Goal: Information Seeking & Learning: Learn about a topic

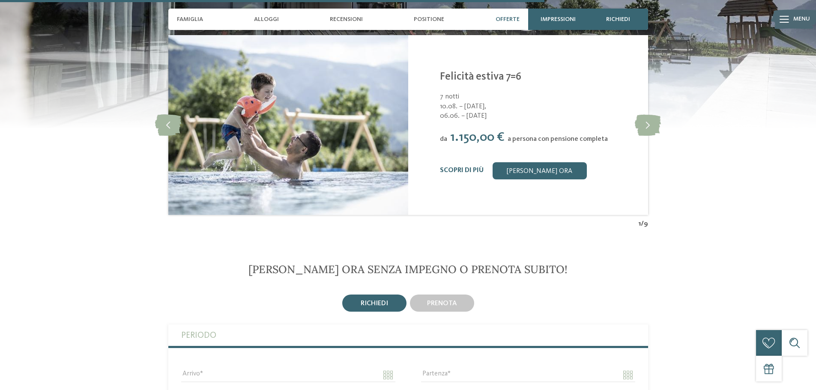
scroll to position [1961, 0]
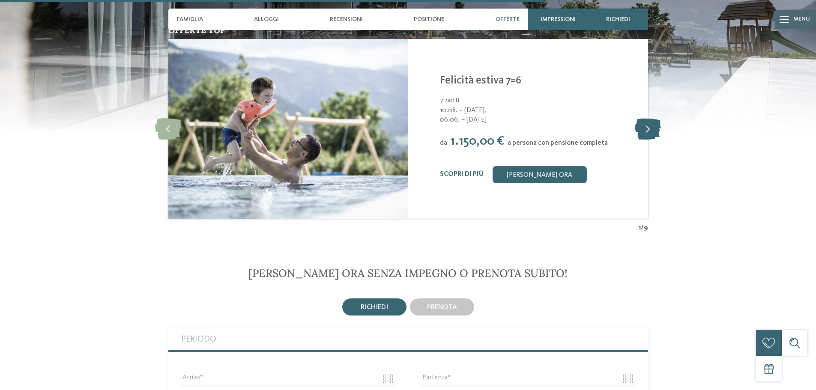
click at [647, 129] on icon at bounding box center [648, 128] width 26 height 21
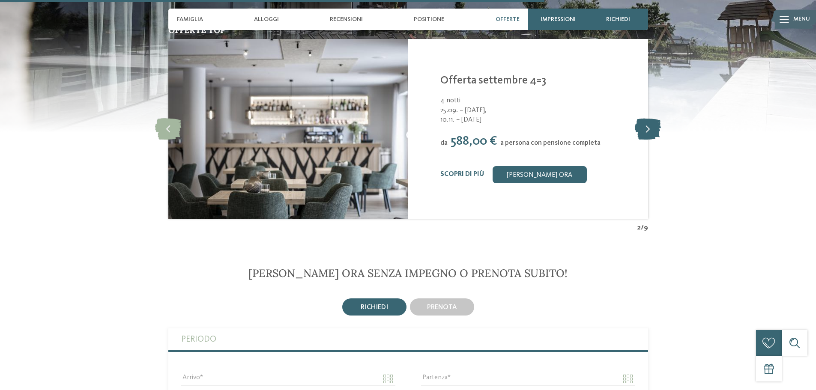
click at [647, 127] on icon at bounding box center [648, 128] width 26 height 21
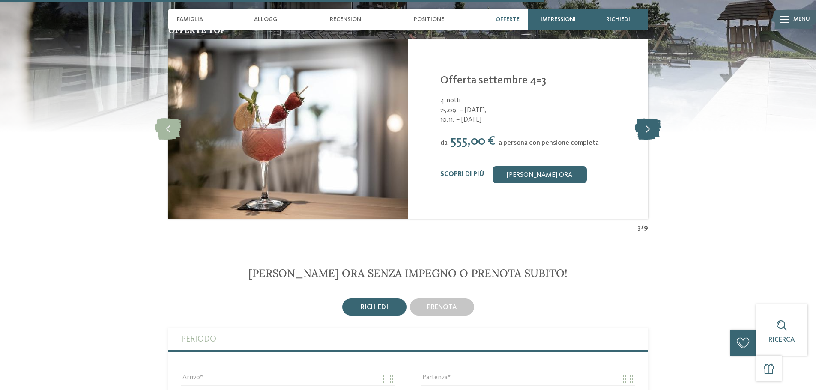
click at [647, 127] on icon at bounding box center [648, 128] width 26 height 21
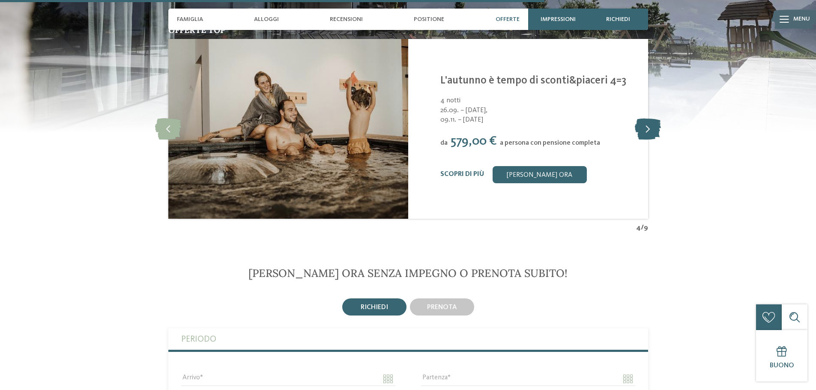
click at [647, 127] on icon at bounding box center [648, 128] width 26 height 21
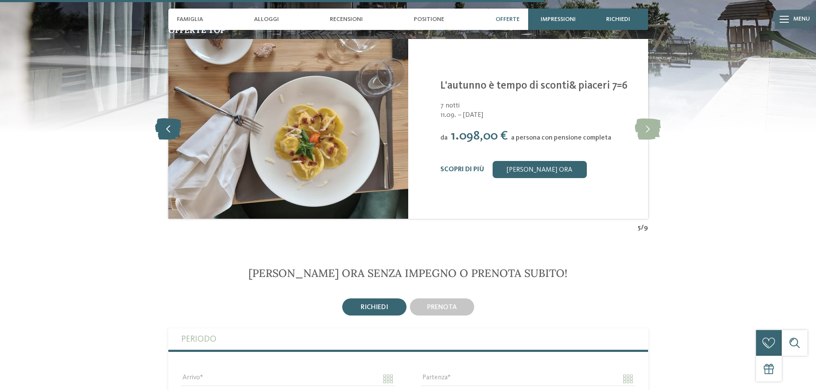
click at [168, 128] on icon at bounding box center [168, 128] width 26 height 21
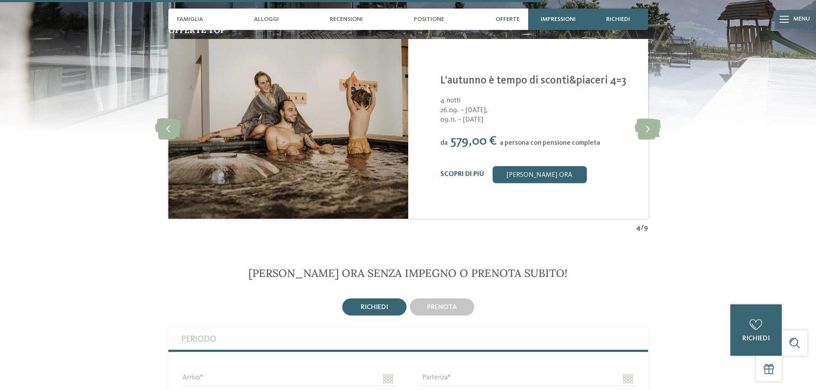
click at [464, 175] on link "Scopri di più" at bounding box center [462, 174] width 44 height 7
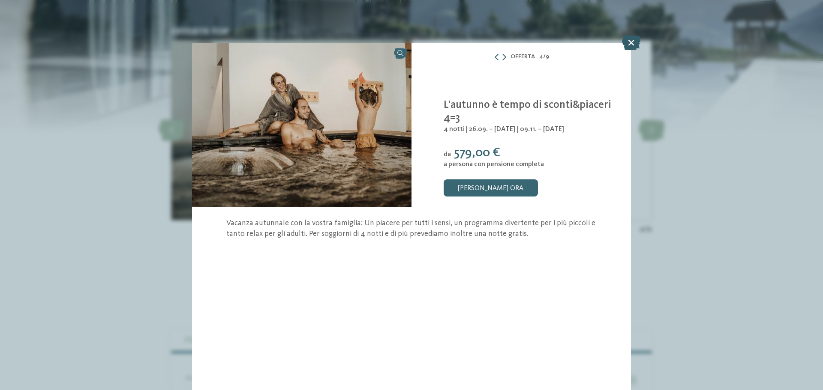
click at [632, 44] on icon at bounding box center [631, 42] width 18 height 15
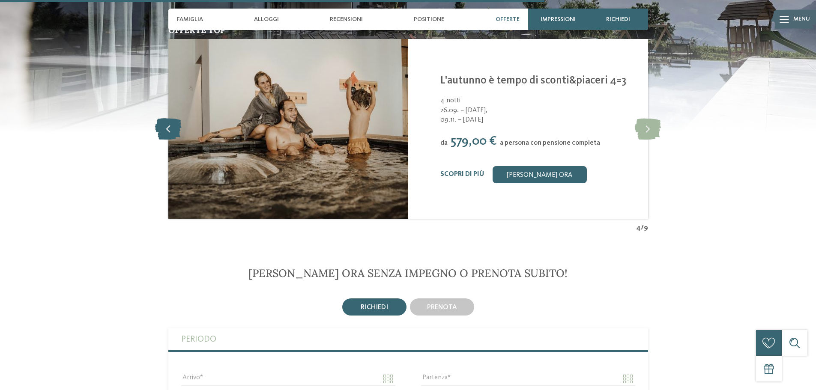
click at [162, 129] on icon at bounding box center [168, 128] width 26 height 21
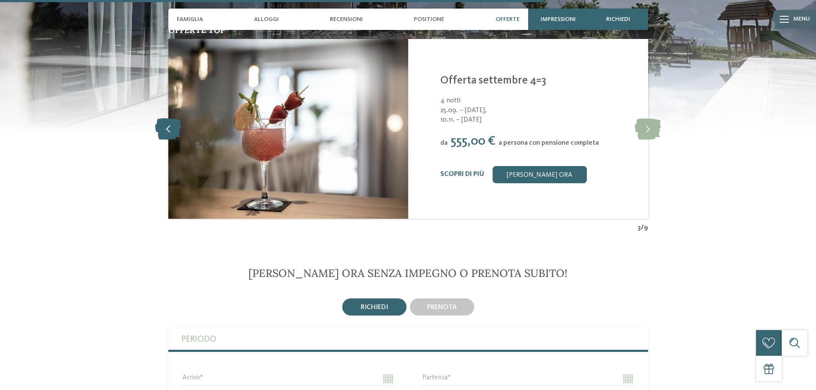
click at [162, 126] on icon at bounding box center [168, 128] width 26 height 21
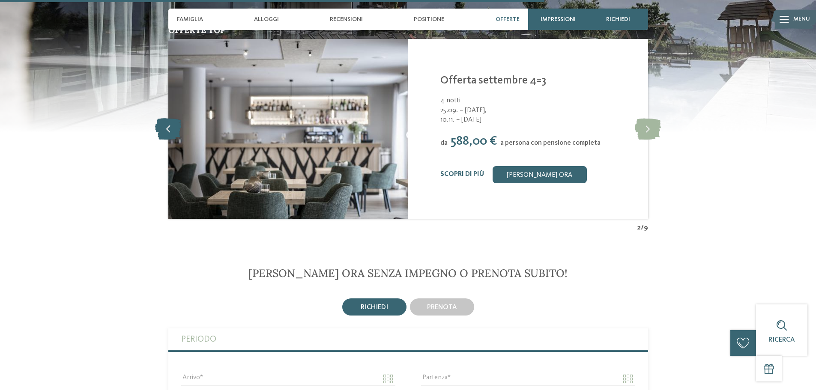
click at [162, 126] on icon at bounding box center [168, 128] width 26 height 21
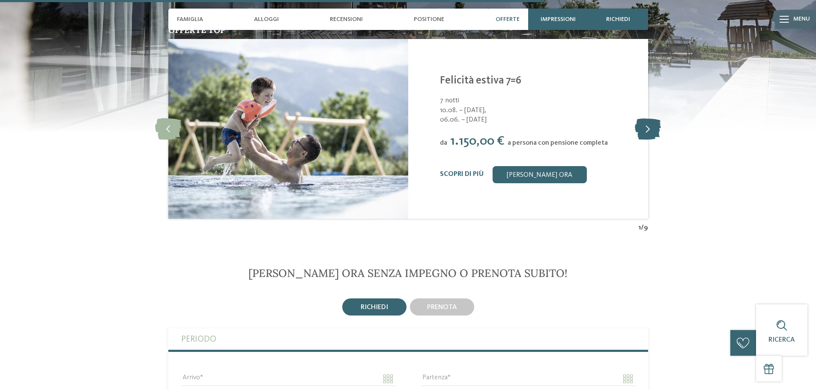
click at [643, 125] on icon at bounding box center [648, 128] width 26 height 21
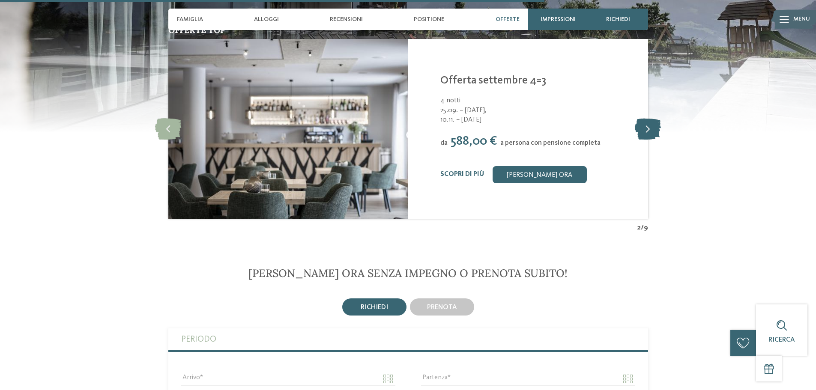
click at [643, 125] on icon at bounding box center [648, 128] width 26 height 21
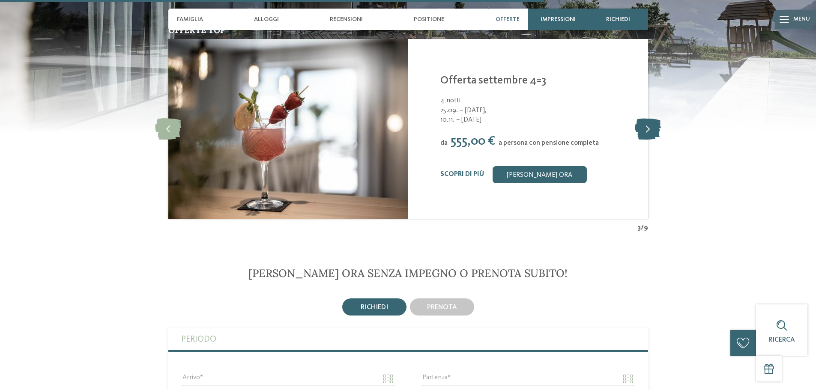
click at [643, 125] on icon at bounding box center [648, 128] width 26 height 21
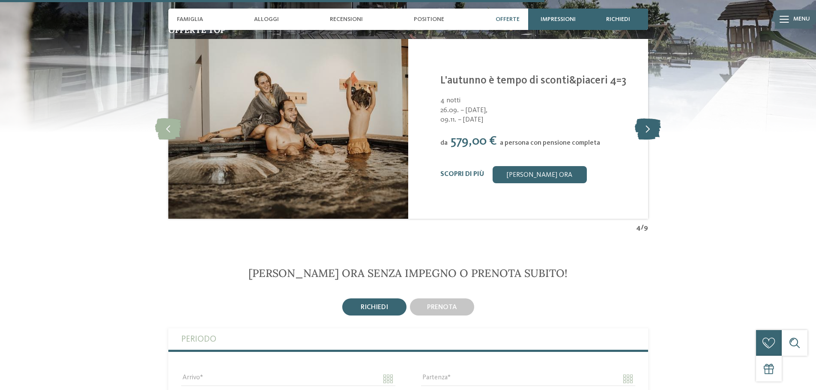
click at [643, 125] on icon at bounding box center [648, 128] width 26 height 21
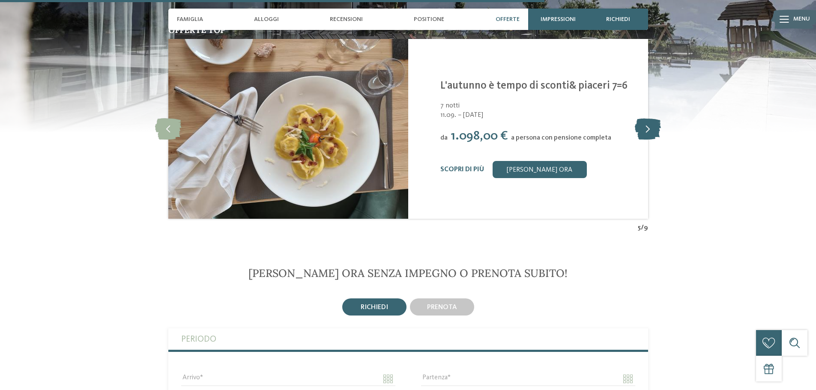
click at [643, 125] on icon at bounding box center [648, 128] width 26 height 21
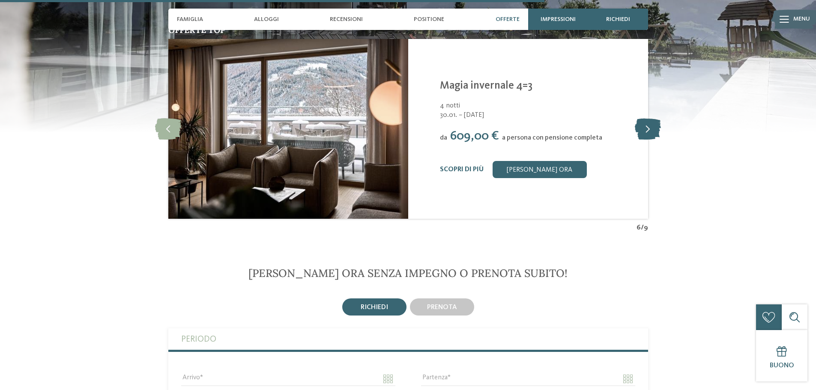
click at [643, 125] on icon at bounding box center [648, 128] width 26 height 21
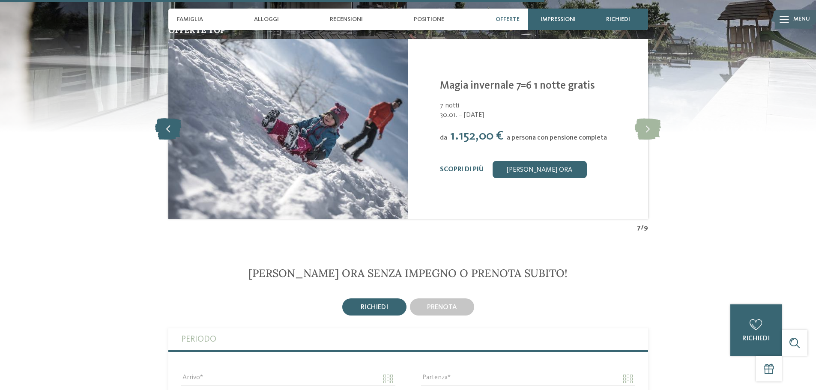
click at [171, 129] on icon at bounding box center [168, 128] width 26 height 21
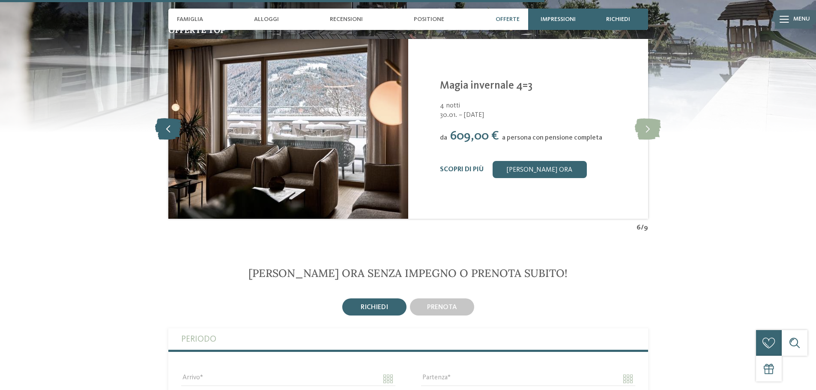
click at [171, 129] on icon at bounding box center [168, 128] width 26 height 21
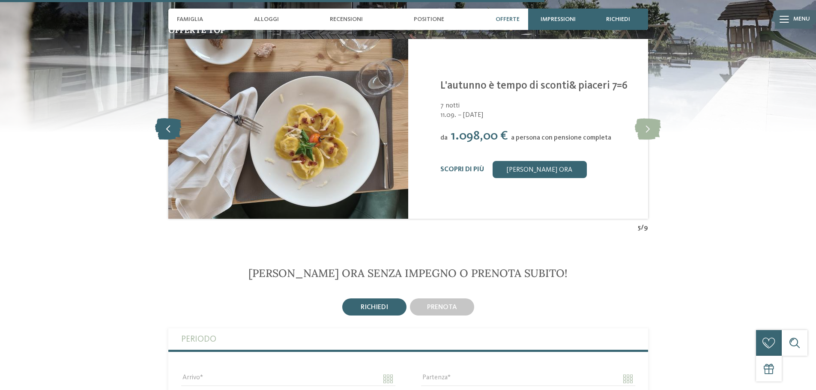
click at [171, 129] on icon at bounding box center [168, 128] width 26 height 21
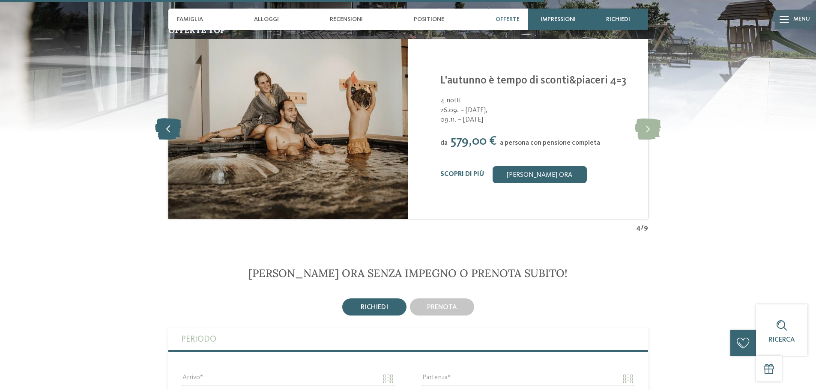
click at [171, 129] on icon at bounding box center [168, 128] width 26 height 21
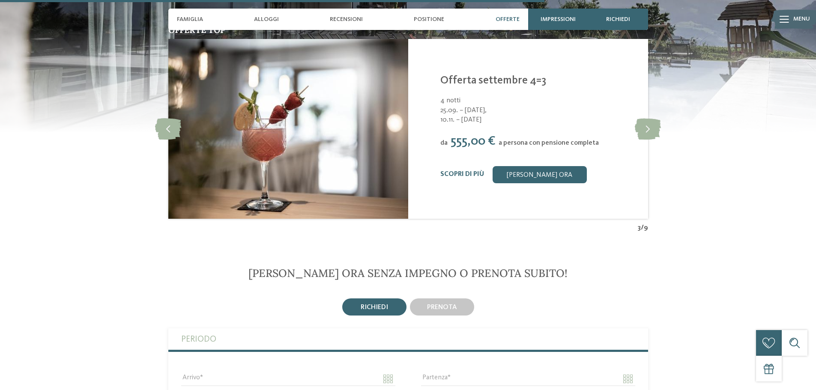
click at [472, 178] on div "Scopri di più" at bounding box center [462, 175] width 44 height 8
click at [469, 173] on link "Scopri di più" at bounding box center [462, 174] width 44 height 7
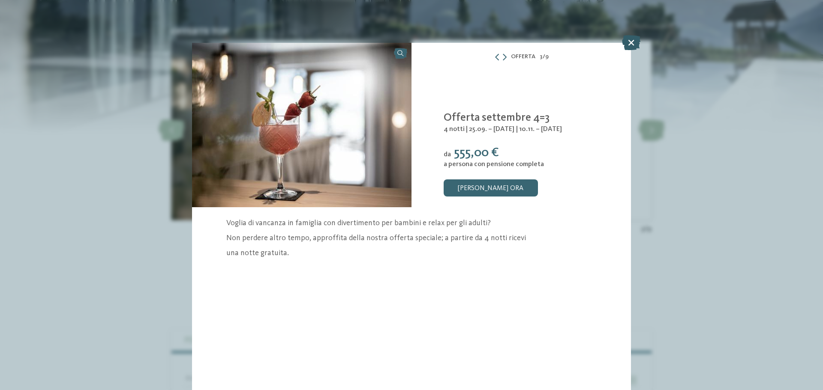
click at [630, 45] on icon at bounding box center [631, 42] width 18 height 15
